Goal: Task Accomplishment & Management: Manage account settings

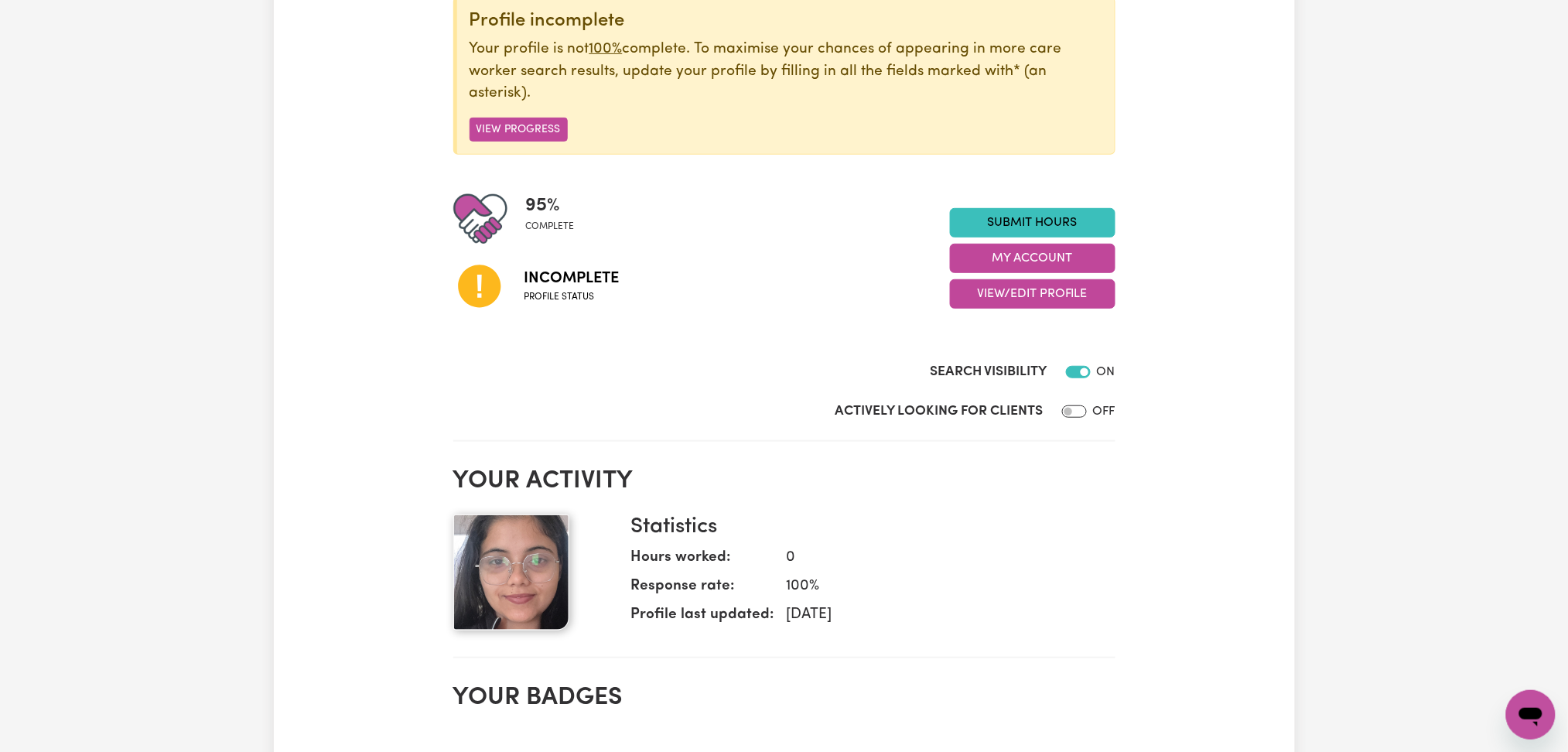
scroll to position [103, 0]
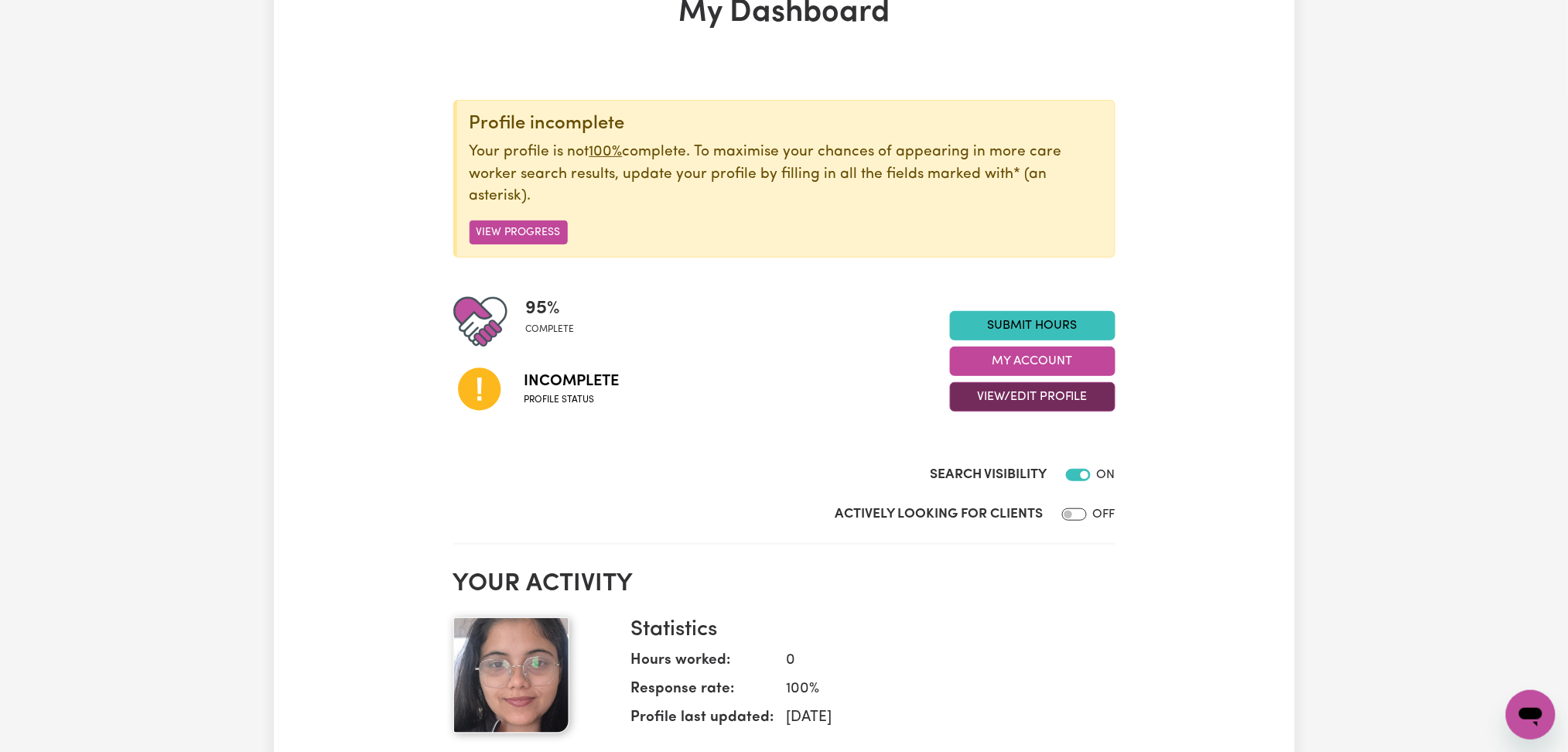
click at [1027, 400] on button "View/Edit Profile" at bounding box center [1032, 397] width 166 height 30
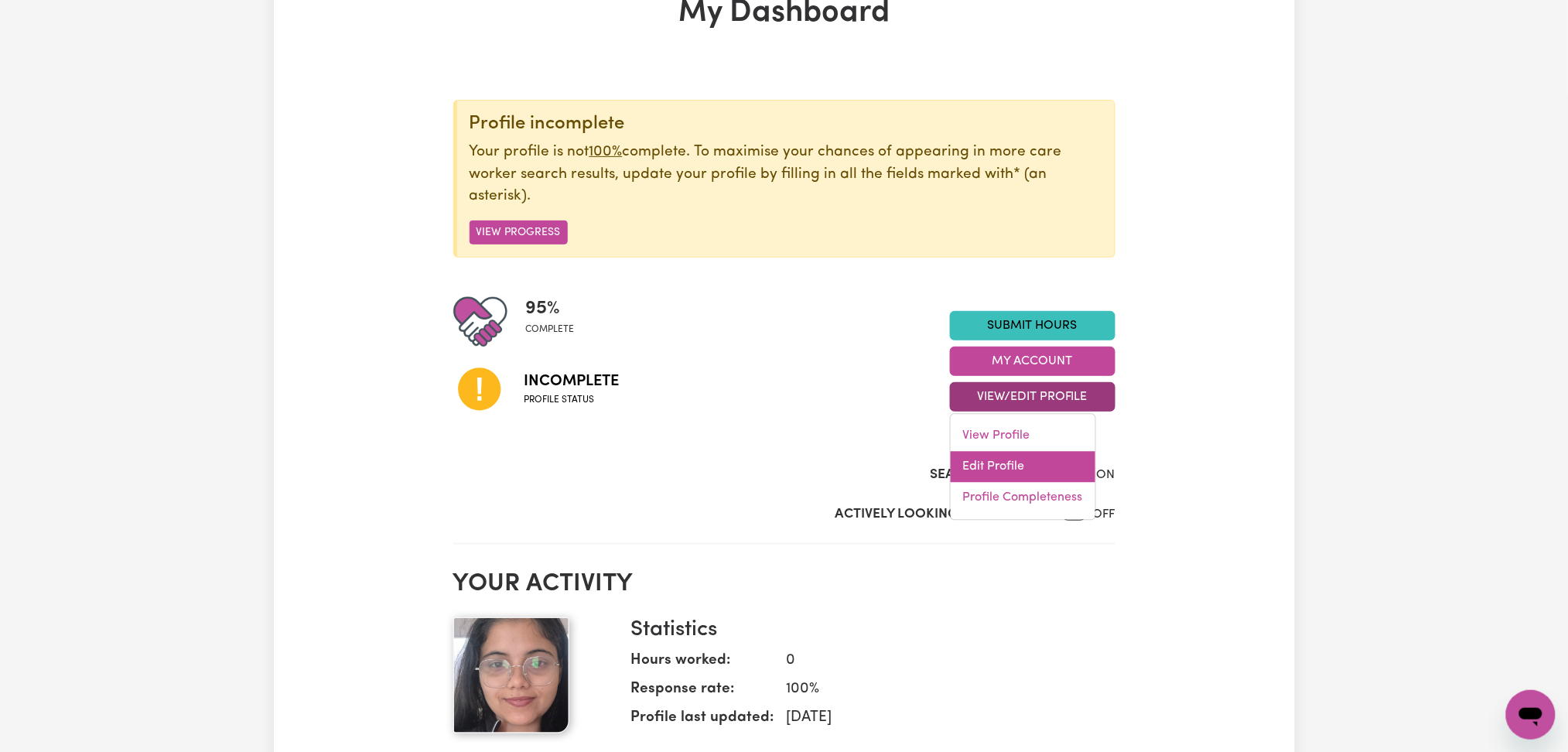
click at [1017, 459] on link "Edit Profile" at bounding box center [1023, 467] width 144 height 31
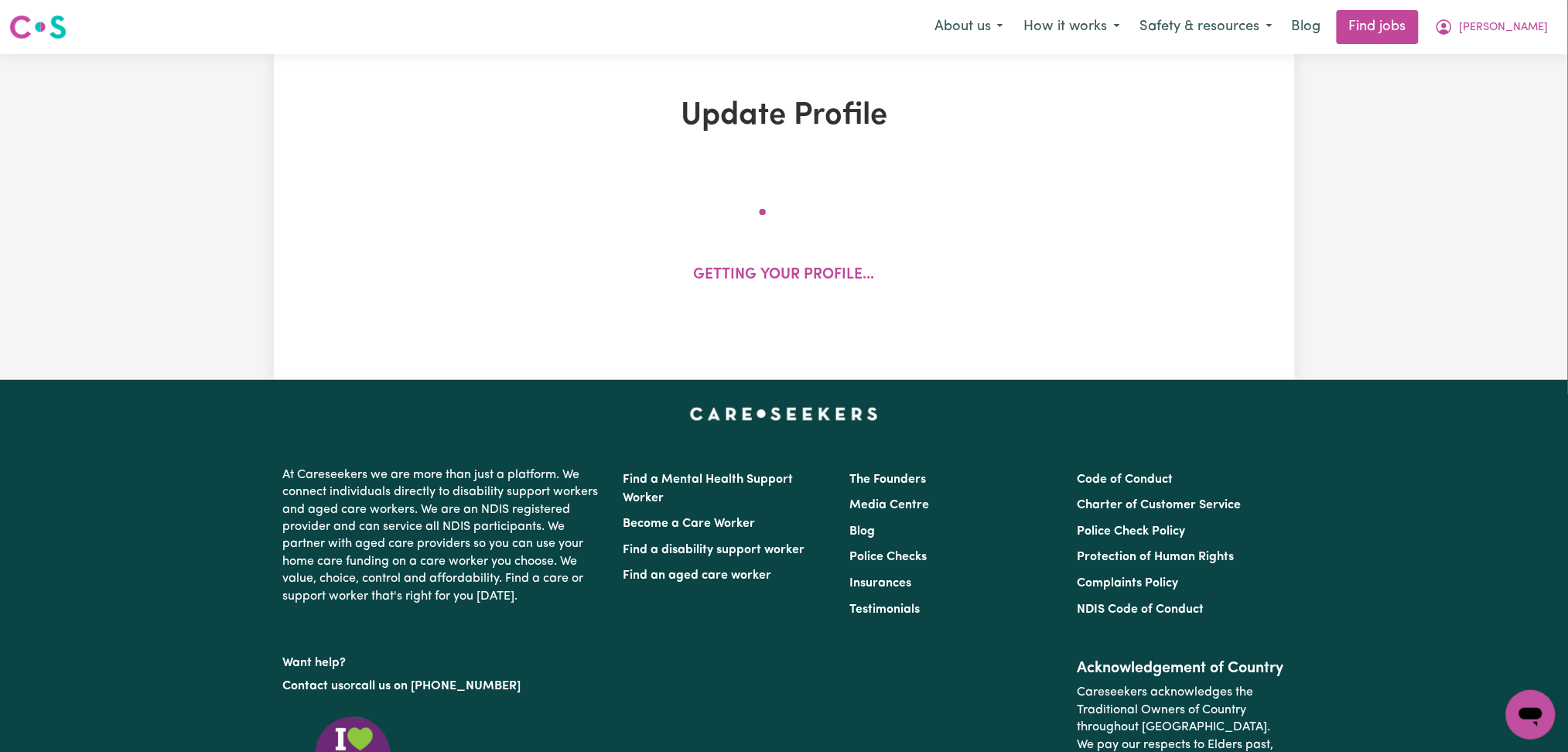
select select "[DEMOGRAPHIC_DATA]"
select select "Student Visa"
select select "Studying a healthcare related degree or qualification"
select select "38"
select select "46"
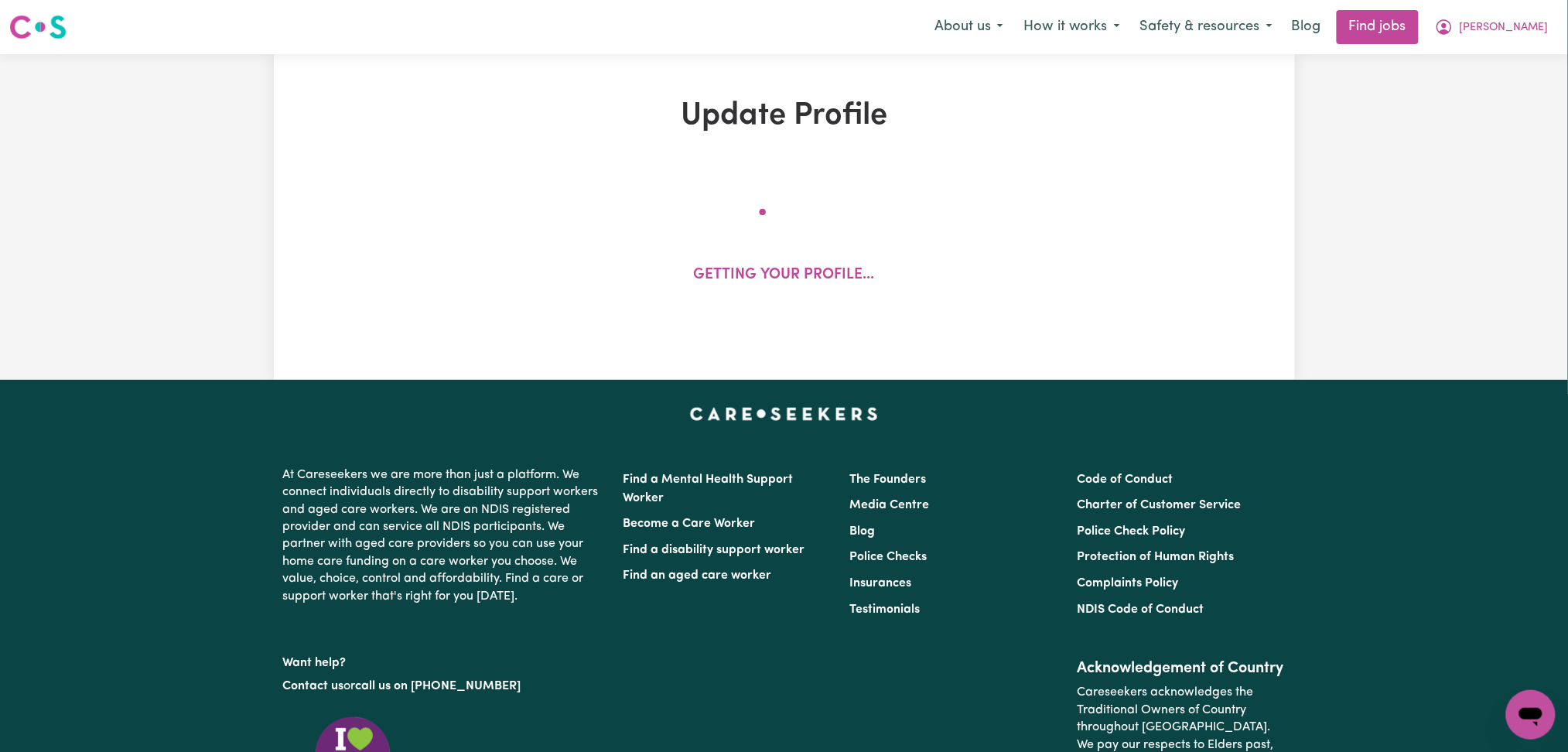
select select "60"
select select "70"
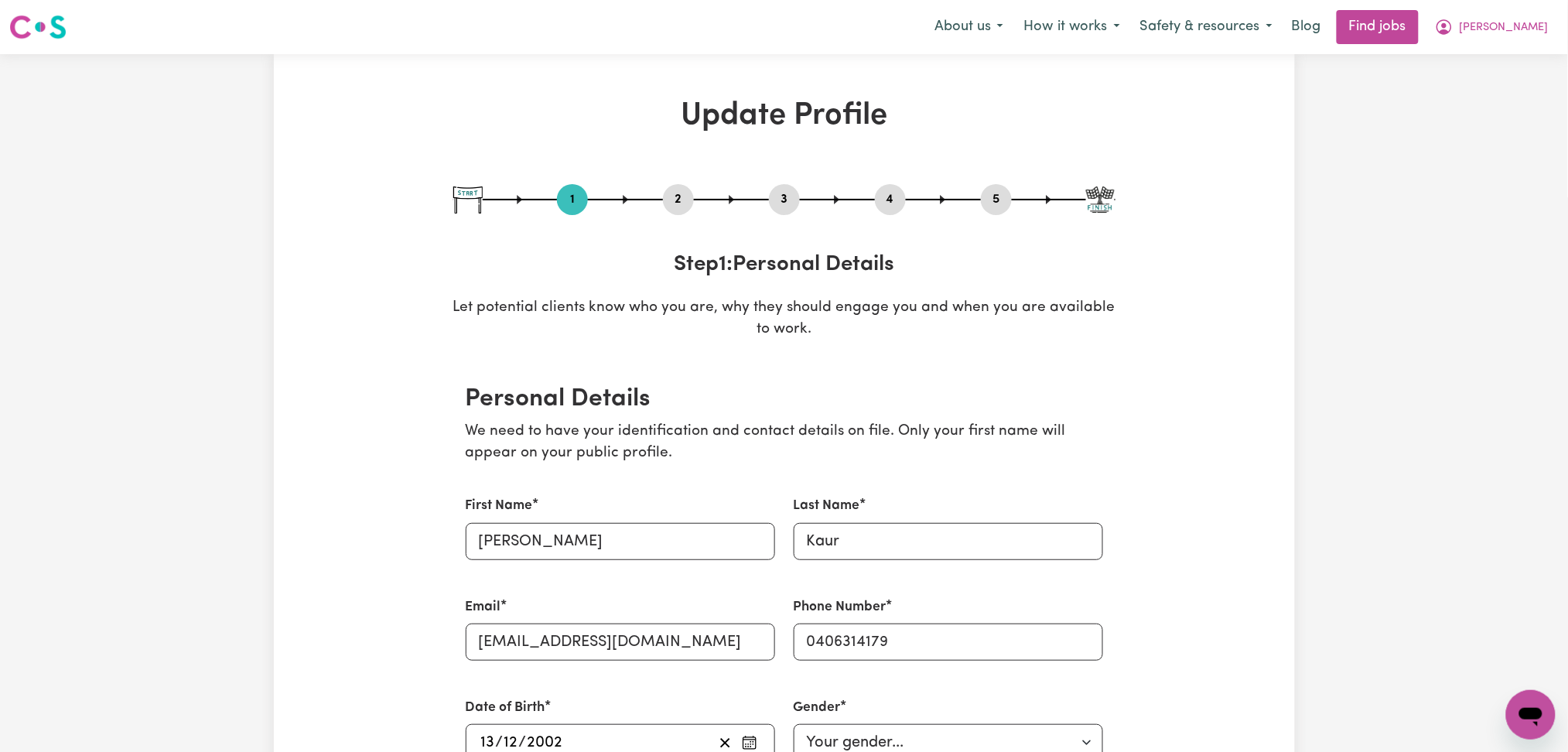
click at [873, 197] on div "1 2 3 4 5" at bounding box center [784, 199] width 662 height 31
click at [886, 197] on button "4" at bounding box center [890, 200] width 31 height 20
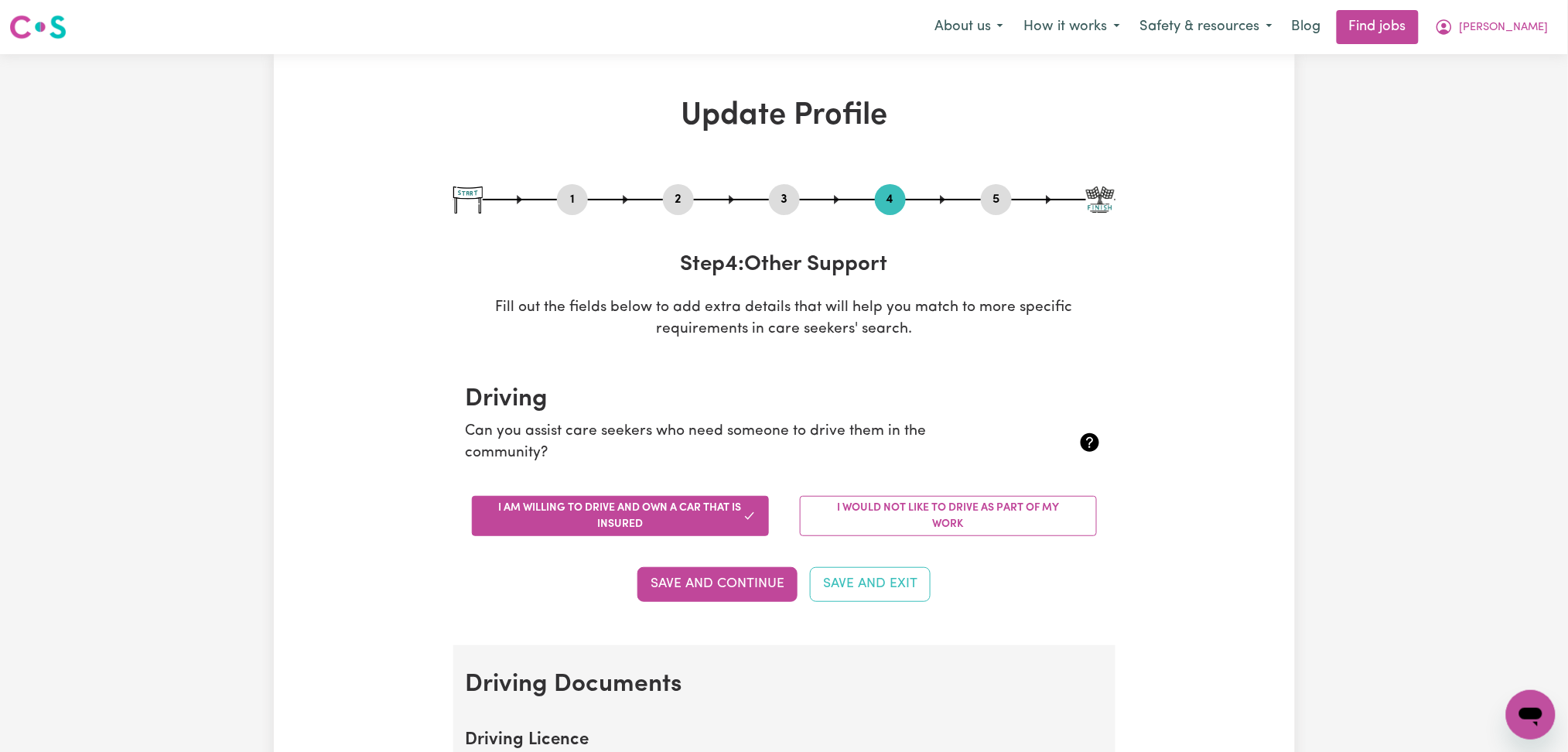
click at [678, 191] on button "2" at bounding box center [678, 200] width 31 height 20
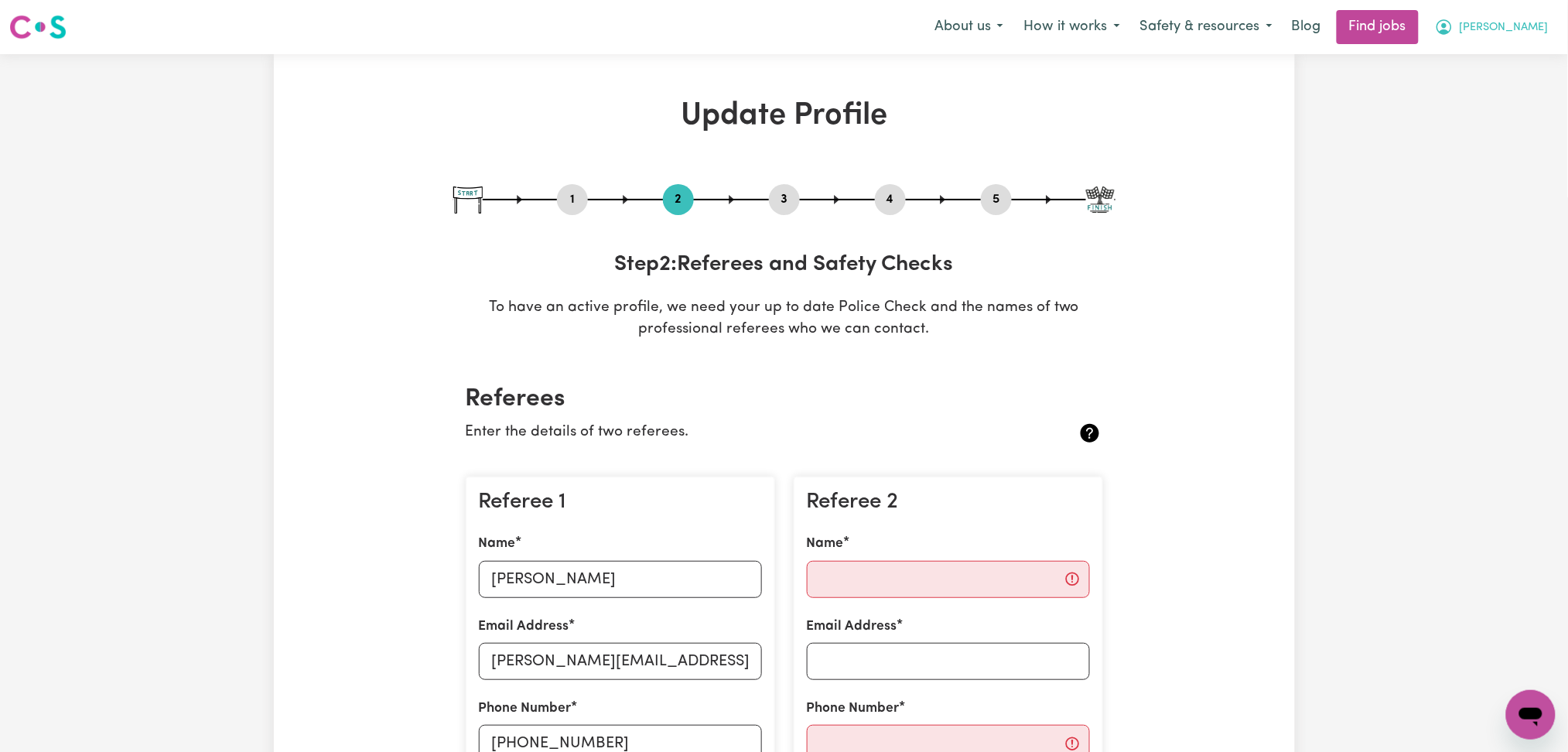
click at [1517, 26] on span "[PERSON_NAME]" at bounding box center [1504, 28] width 89 height 17
click at [1491, 115] on link "Logout" at bounding box center [1497, 119] width 122 height 30
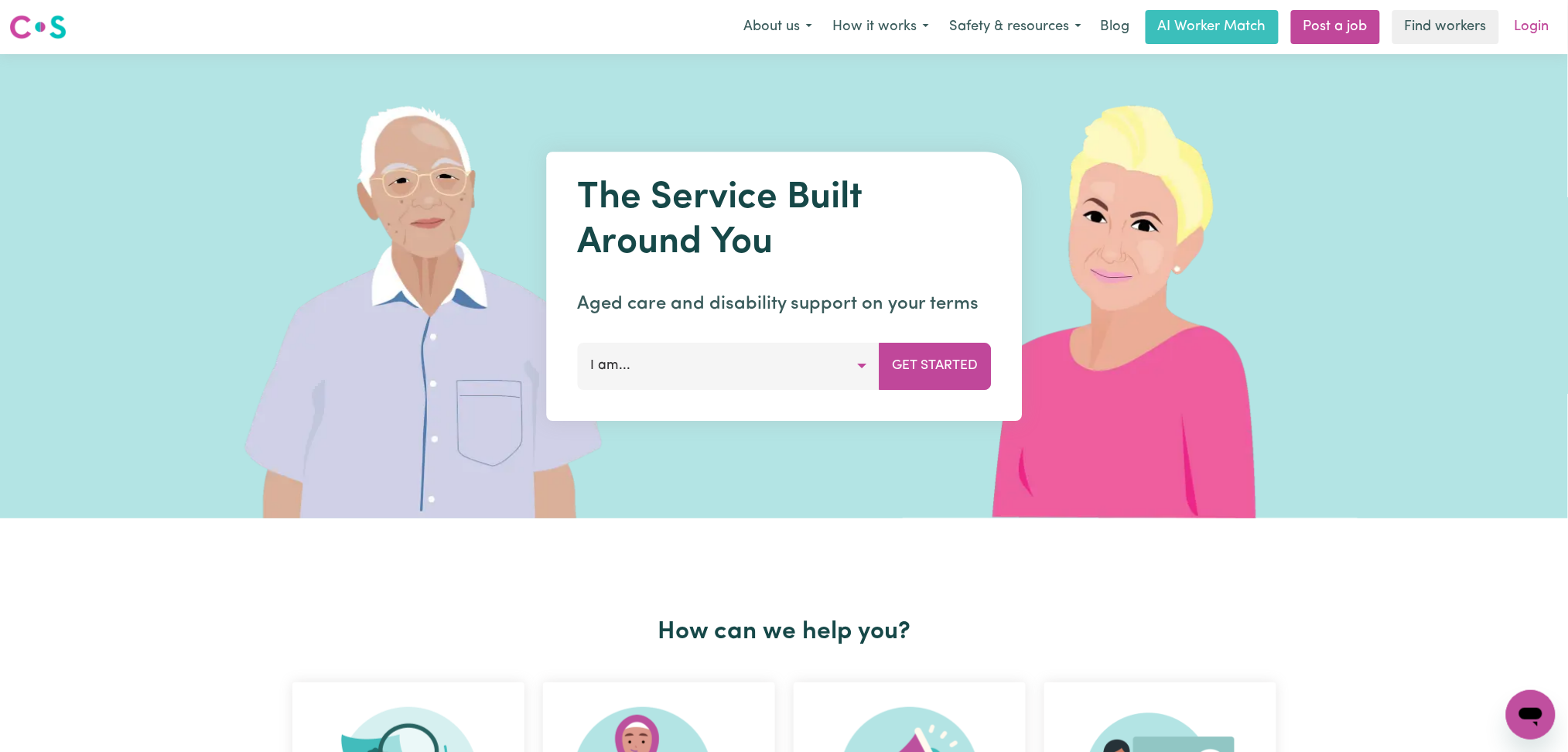
click at [1524, 40] on link "Login" at bounding box center [1532, 27] width 54 height 34
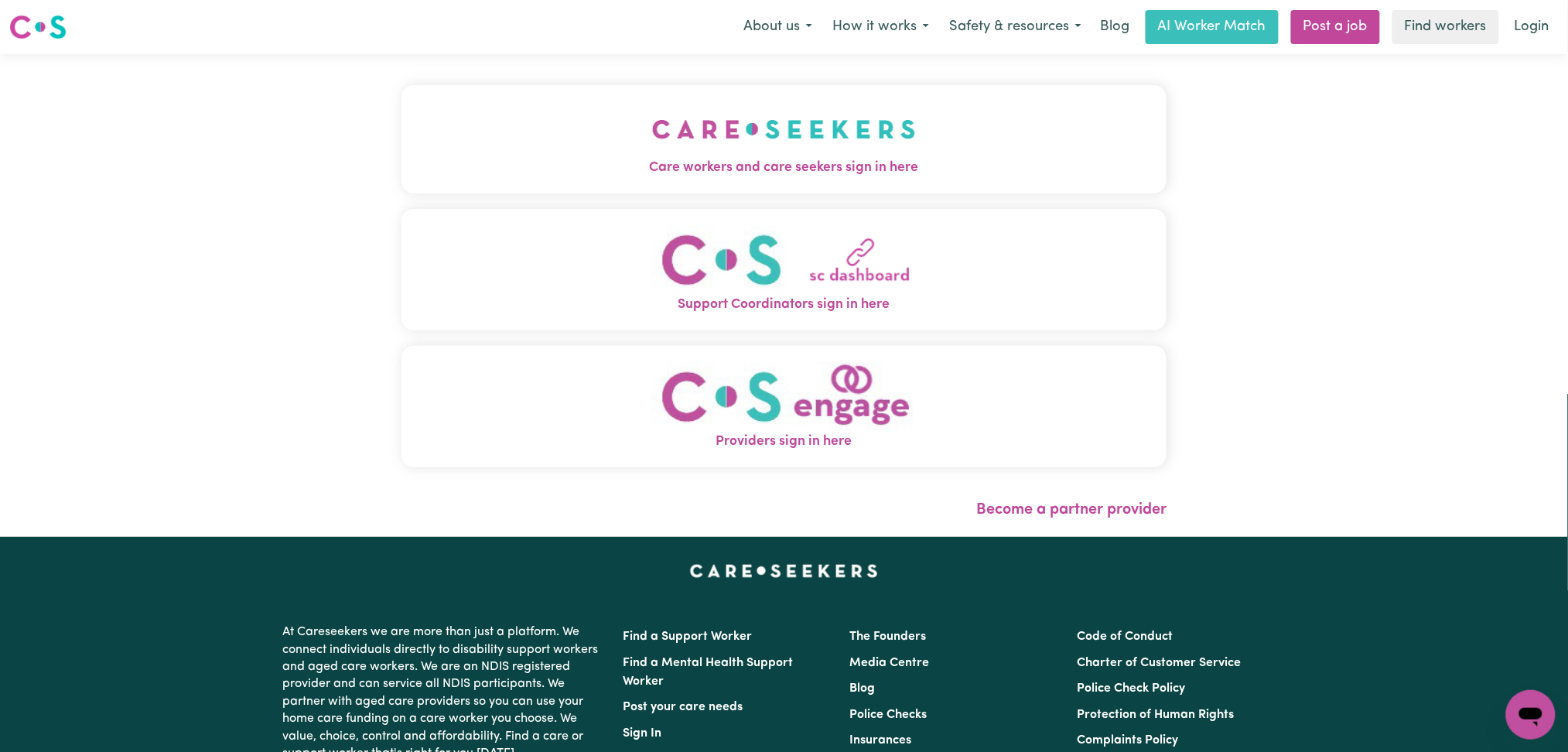
click at [581, 191] on button "Care workers and care seekers sign in here" at bounding box center [784, 139] width 765 height 108
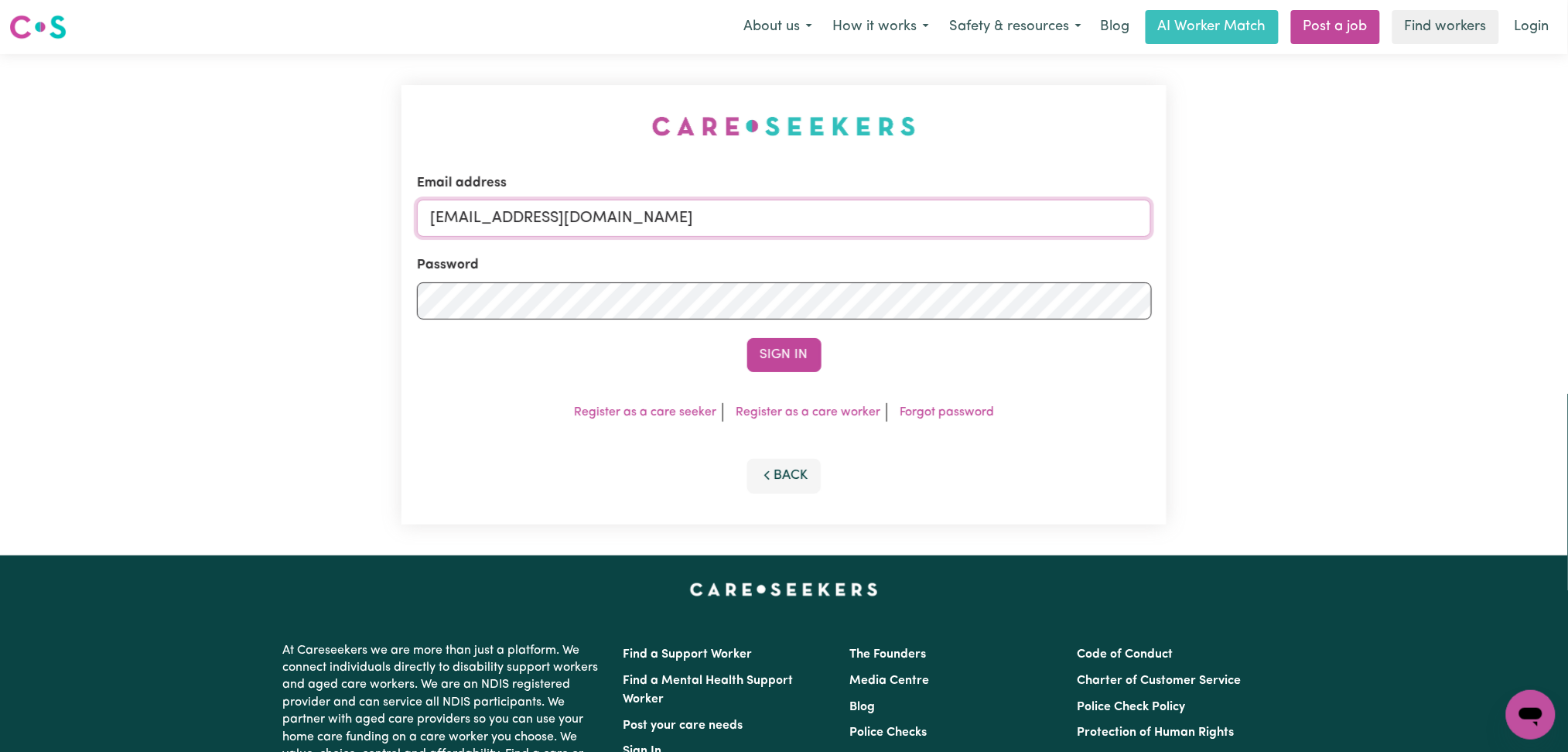
click at [652, 205] on input "[EMAIL_ADDRESS][DOMAIN_NAME]" at bounding box center [784, 219] width 735 height 37
drag, startPoint x: 510, startPoint y: 212, endPoint x: 874, endPoint y: 244, distance: 365.4
click at [903, 212] on input "Superuser~[EMAIL_ADDRESS][DOMAIN_NAME]" at bounding box center [784, 219] width 735 height 37
type input "Superuser~[EMAIL_ADDRESS][DOMAIN_NAME]"
click at [750, 351] on button "Sign In" at bounding box center [784, 355] width 74 height 34
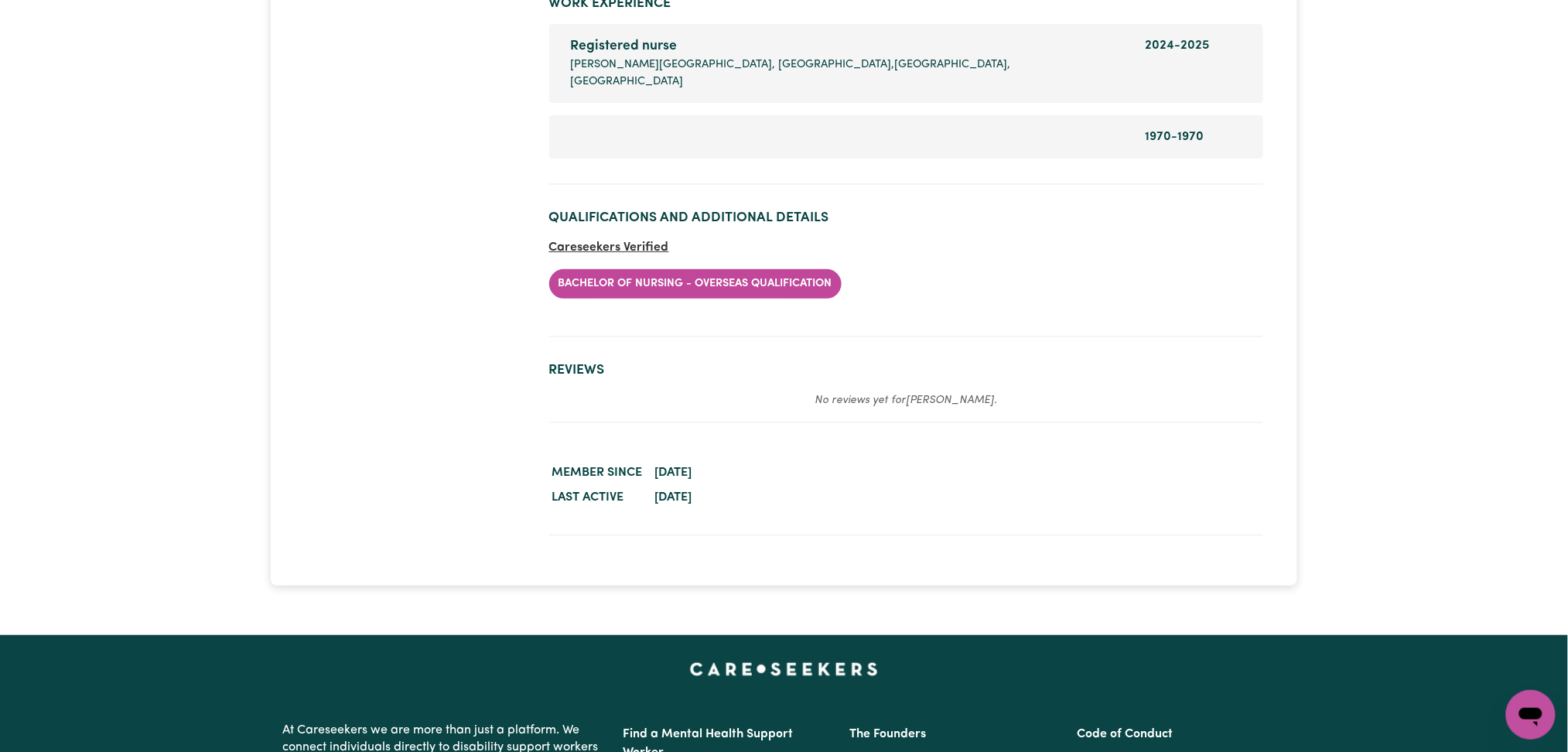
scroll to position [2152, 0]
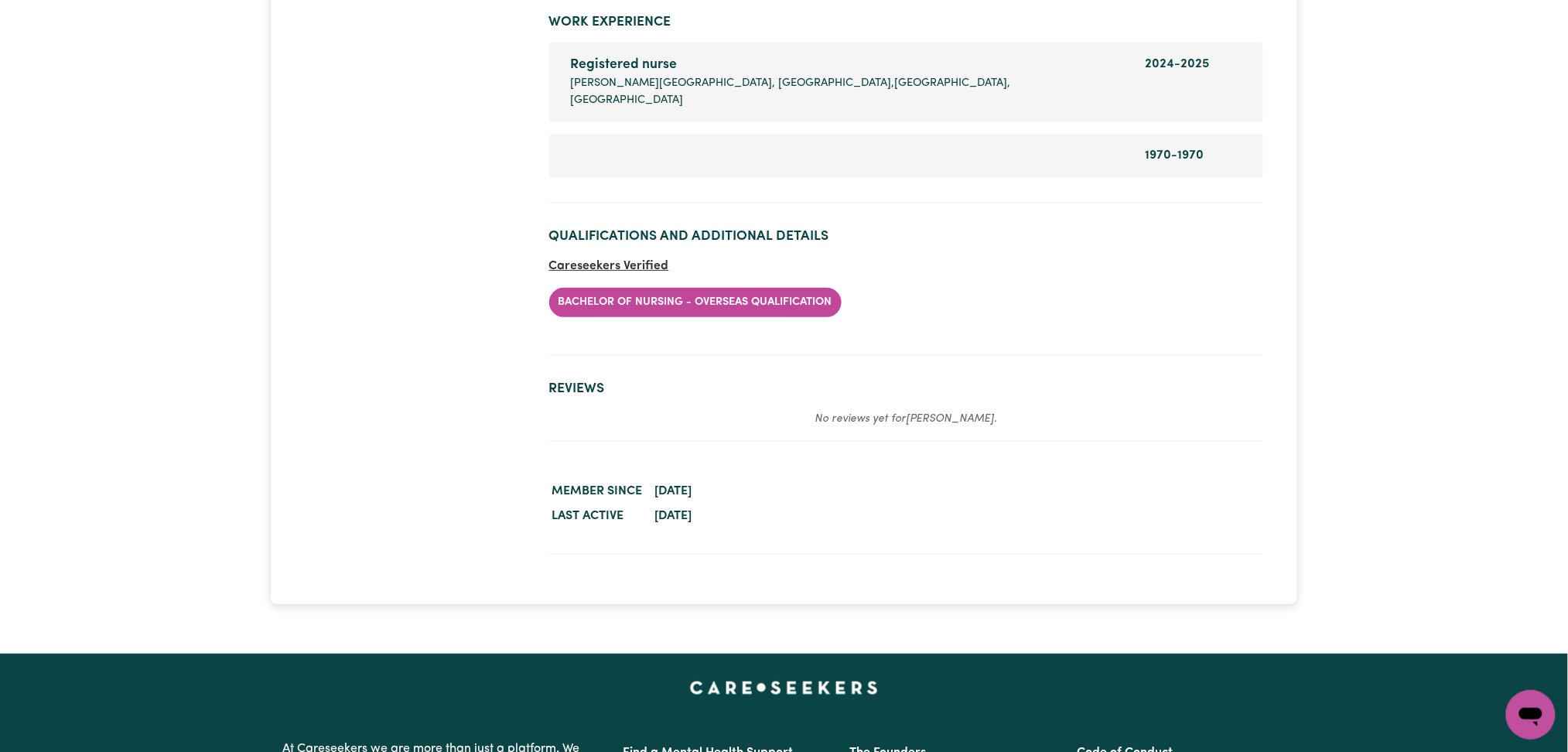
drag, startPoint x: 1579, startPoint y: 92, endPoint x: 1583, endPoint y: 540, distance: 448.0
